Goal: Information Seeking & Learning: Learn about a topic

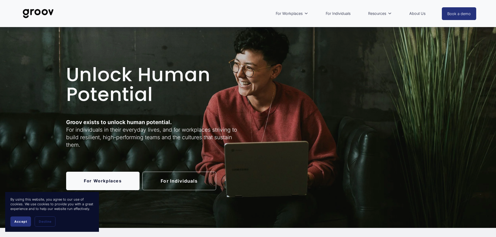
click at [126, 182] on link "For Workplaces" at bounding box center [103, 181] width 74 height 18
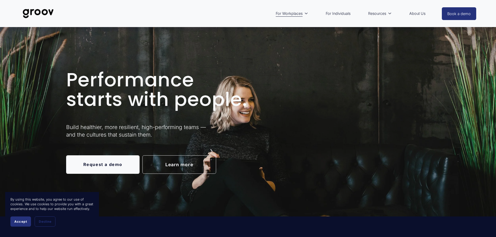
click at [28, 222] on button "Accept" at bounding box center [20, 221] width 21 height 10
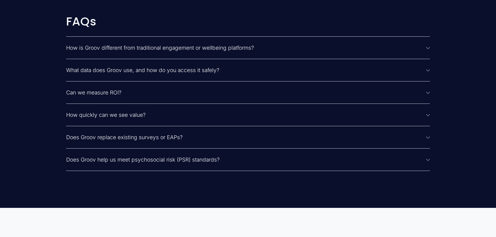
scroll to position [1379, 0]
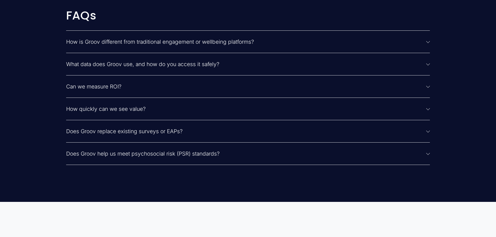
click at [247, 44] on span "How is Groov different from traditional engagement or wellbeing platforms?" at bounding box center [246, 41] width 360 height 7
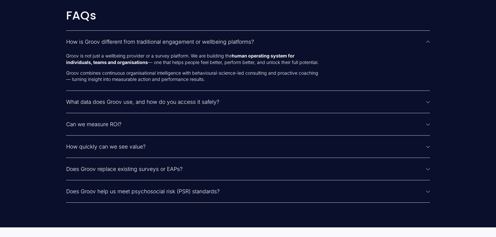
click at [247, 43] on span "How is Groov different from traditional engagement or wellbeing platforms?" at bounding box center [246, 41] width 360 height 7
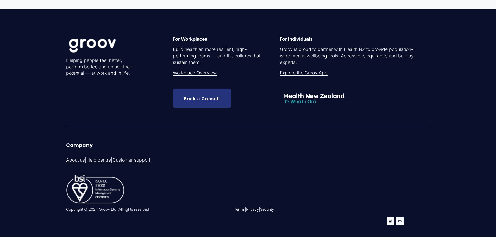
scroll to position [1691, 0]
